Goal: Information Seeking & Learning: Find specific fact

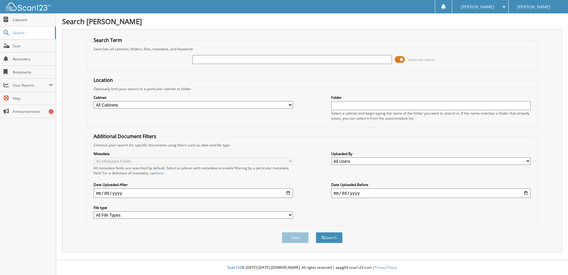
click at [272, 60] on input "text" at bounding box center [292, 59] width 199 height 9
type input "2193358"
click at [316, 232] on button "Search" at bounding box center [329, 237] width 27 height 11
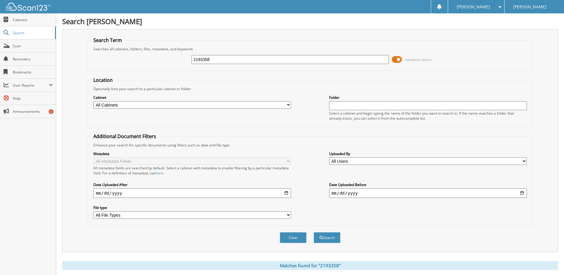
click at [397, 59] on span at bounding box center [397, 59] width 10 height 9
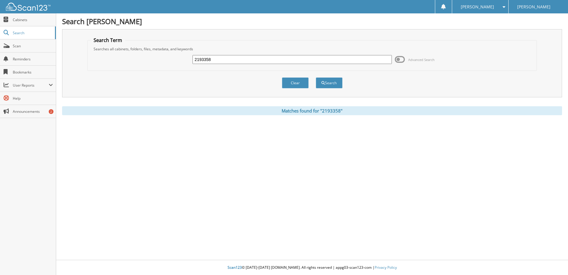
click at [397, 59] on span at bounding box center [400, 59] width 10 height 9
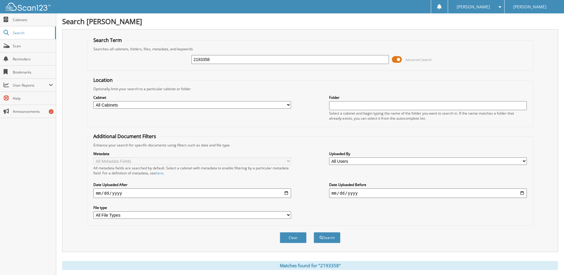
click at [331, 234] on button "Search" at bounding box center [326, 237] width 27 height 11
click at [397, 61] on span at bounding box center [397, 59] width 10 height 9
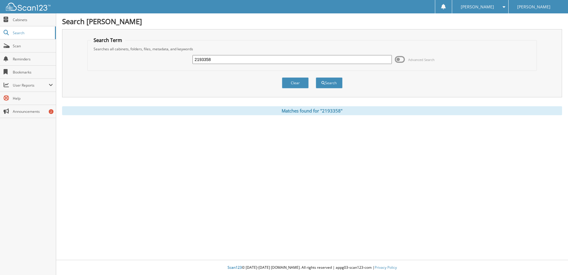
click at [251, 64] on div "2193358 Advanced Search" at bounding box center [312, 59] width 443 height 16
click at [252, 62] on input "2193358" at bounding box center [292, 59] width 199 height 9
click at [357, 51] on div "2193358 Advanced Search" at bounding box center [312, 59] width 443 height 16
click at [400, 60] on span at bounding box center [400, 59] width 10 height 9
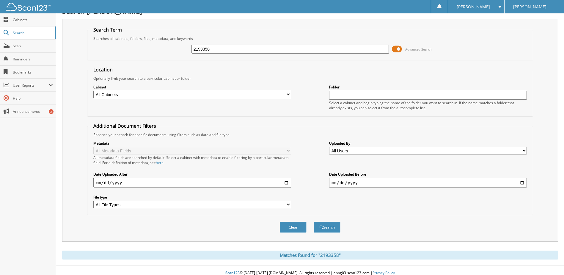
scroll to position [16, 0]
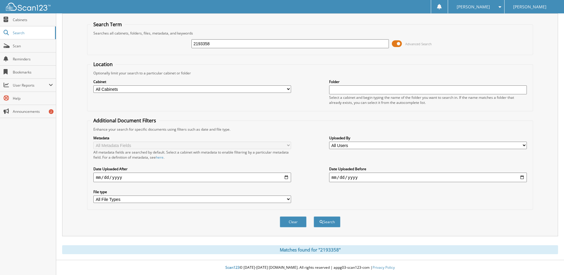
click at [299, 71] on div "Optionally limit your search to a particular cabinet or folder" at bounding box center [309, 72] width 439 height 5
click at [399, 44] on span at bounding box center [397, 43] width 10 height 9
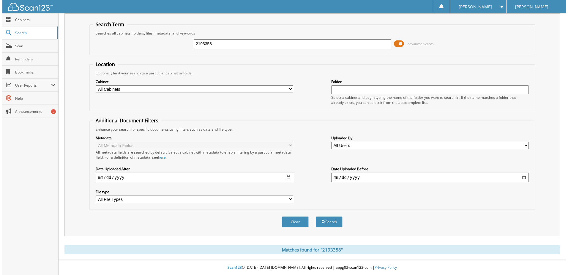
scroll to position [0, 0]
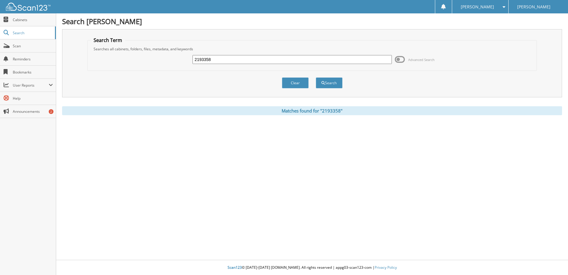
click at [331, 84] on button "Search" at bounding box center [329, 82] width 27 height 11
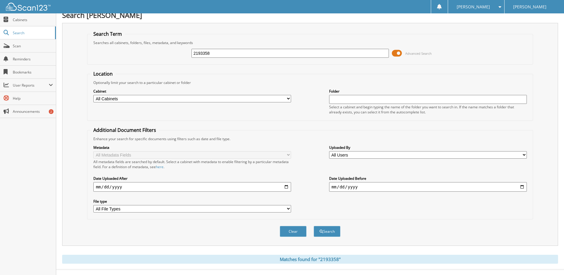
scroll to position [16, 0]
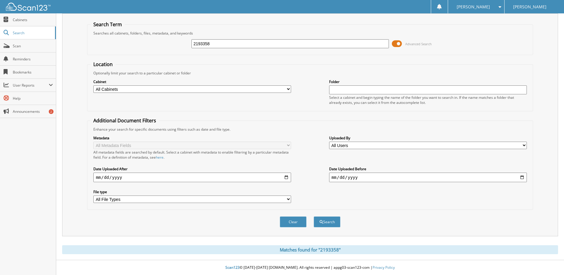
click at [408, 38] on div "2193358 Advanced Search" at bounding box center [309, 44] width 439 height 16
click at [399, 44] on span at bounding box center [397, 43] width 10 height 9
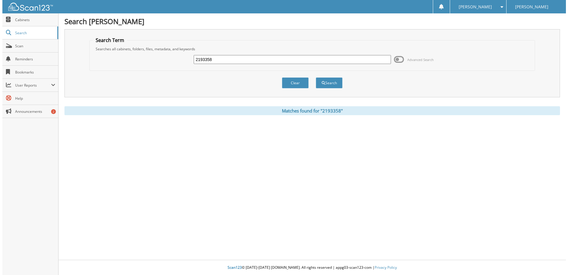
scroll to position [0, 0]
click at [238, 61] on input "2193358" at bounding box center [292, 59] width 199 height 9
click at [318, 114] on div "Search Term Searches all cabinets, folders, files, metadata, and keywords 21933…" at bounding box center [312, 72] width 500 height 86
click at [328, 85] on button "Search" at bounding box center [329, 82] width 27 height 11
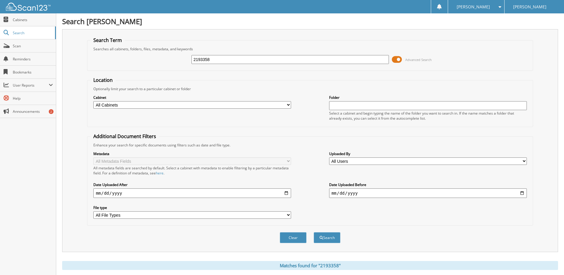
click at [21, 23] on link "Cabinets" at bounding box center [28, 19] width 56 height 13
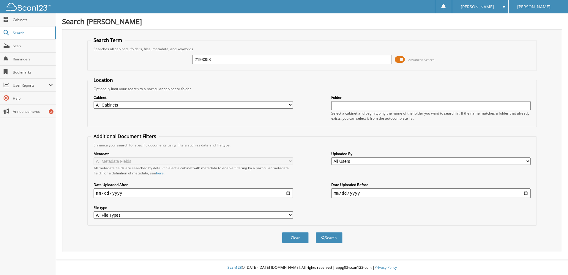
type input "2193358"
click at [316, 232] on button "Search" at bounding box center [329, 237] width 27 height 11
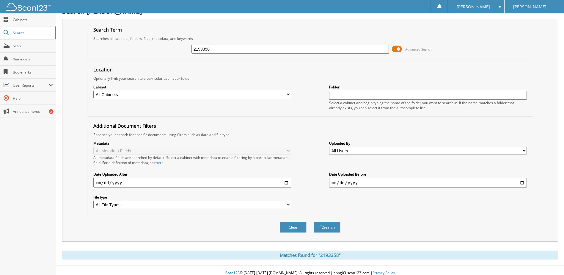
scroll to position [16, 0]
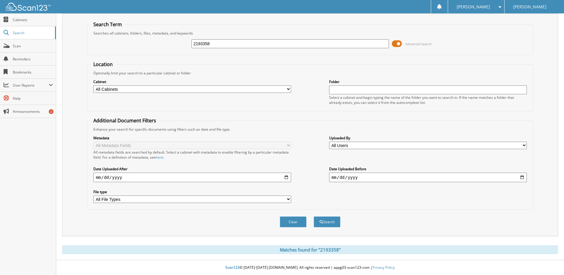
click at [395, 42] on span at bounding box center [397, 43] width 10 height 9
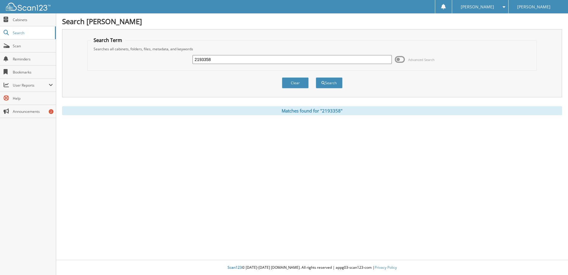
click at [399, 60] on span at bounding box center [400, 59] width 10 height 9
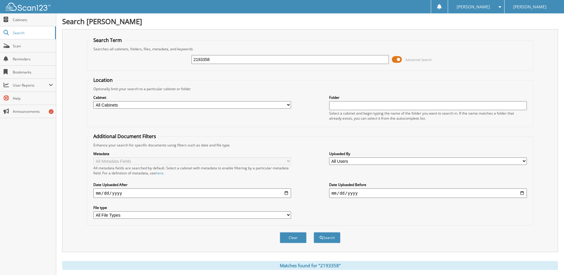
click at [399, 56] on span at bounding box center [397, 59] width 10 height 9
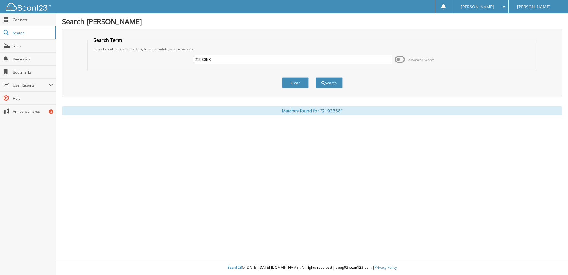
click at [401, 56] on span at bounding box center [400, 59] width 10 height 9
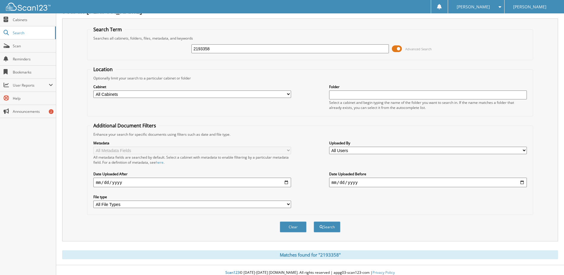
scroll to position [16, 0]
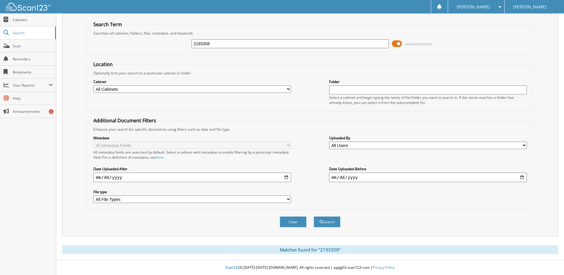
click at [397, 43] on span at bounding box center [397, 43] width 10 height 9
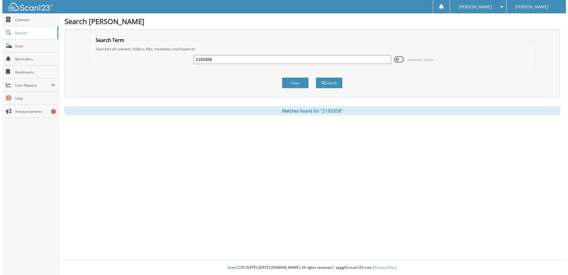
scroll to position [0, 0]
click at [327, 82] on button "Search" at bounding box center [329, 82] width 27 height 11
